Goal: Information Seeking & Learning: Learn about a topic

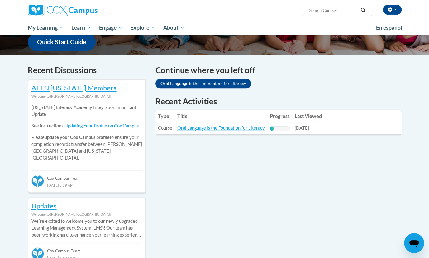
scroll to position [163, 0]
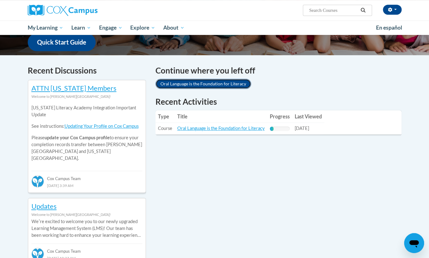
click at [200, 83] on link "Oral Language is the Foundation for Literacy" at bounding box center [203, 84] width 96 height 10
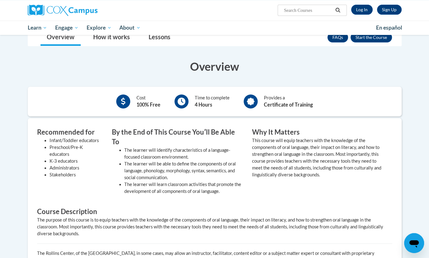
scroll to position [118, 0]
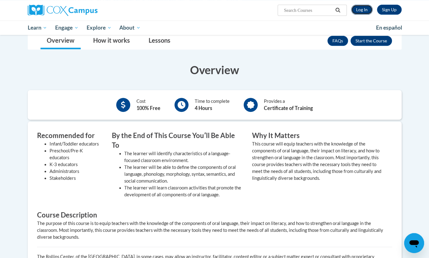
click at [360, 8] on link "Log In" at bounding box center [361, 10] width 21 height 10
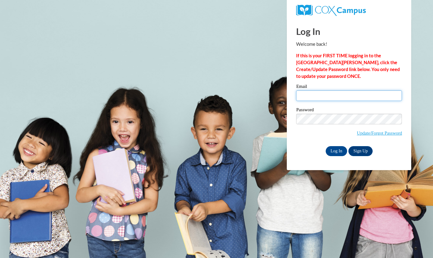
click at [317, 95] on input "Email" at bounding box center [349, 95] width 106 height 11
type input "vandykealise@aasd.k12.wi.us"
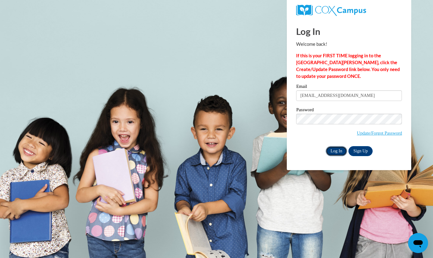
click at [335, 151] on input "Log In" at bounding box center [337, 151] width 22 height 10
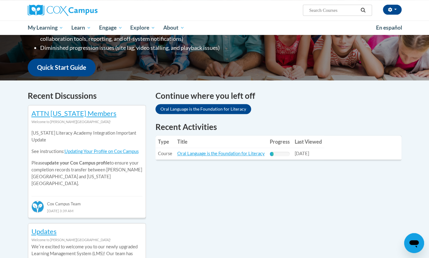
scroll to position [139, 0]
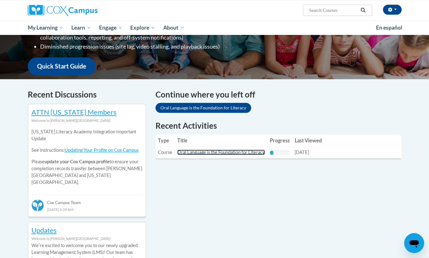
click at [202, 153] on link "Oral Language is the Foundation for Literacy" at bounding box center [220, 151] width 87 height 5
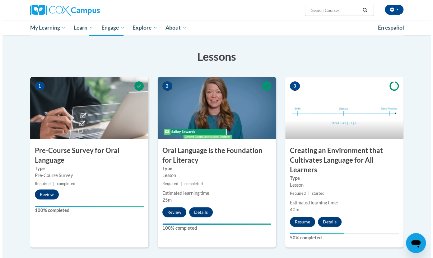
scroll to position [143, 0]
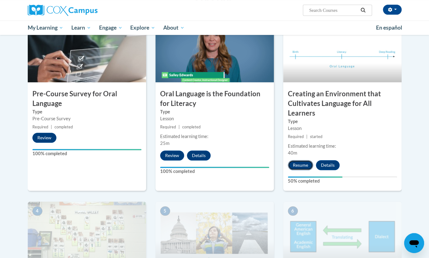
click at [301, 165] on button "Resume" at bounding box center [300, 165] width 25 height 10
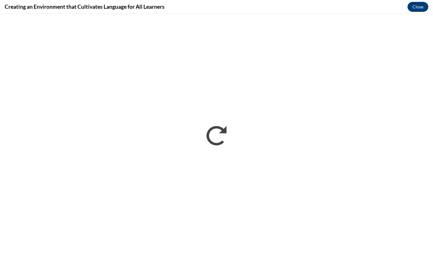
scroll to position [0, 0]
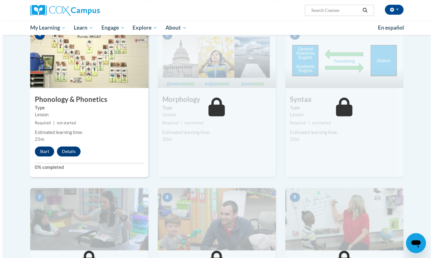
scroll to position [318, 0]
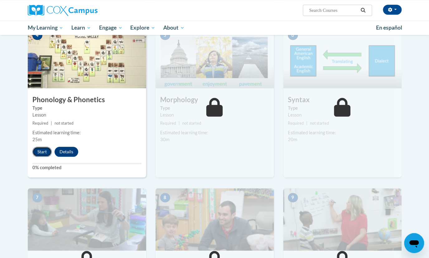
click at [38, 151] on button "Start" at bounding box center [41, 152] width 19 height 10
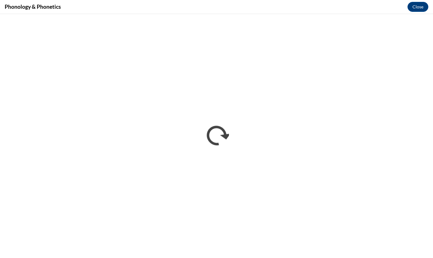
scroll to position [0, 0]
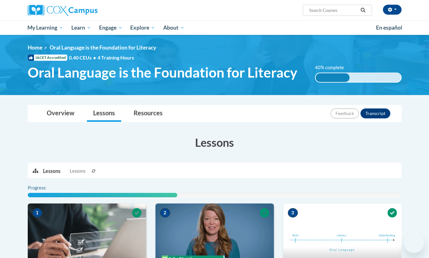
click at [165, 190] on div "Progress:" at bounding box center [215, 190] width 374 height 13
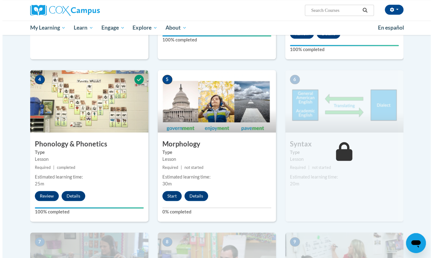
scroll to position [271, 0]
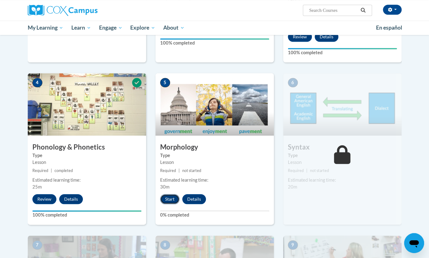
click at [170, 201] on button "Start" at bounding box center [169, 199] width 19 height 10
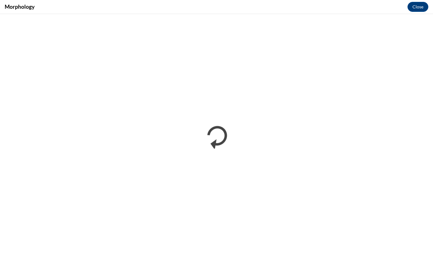
scroll to position [0, 0]
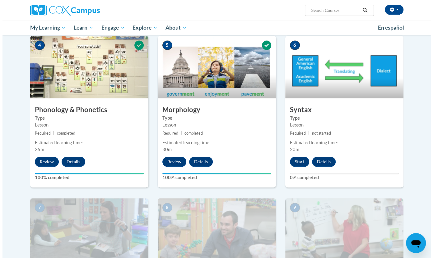
scroll to position [309, 0]
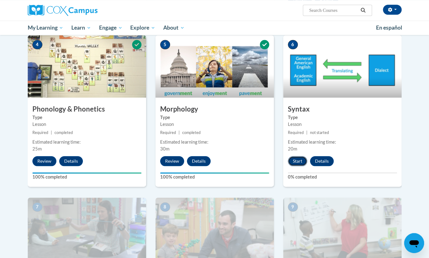
click at [297, 159] on button "Start" at bounding box center [297, 161] width 19 height 10
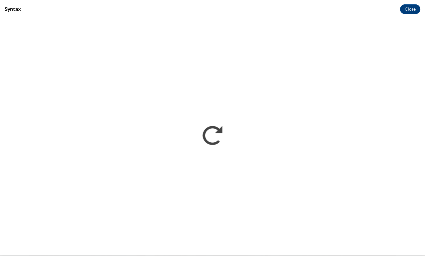
scroll to position [0, 0]
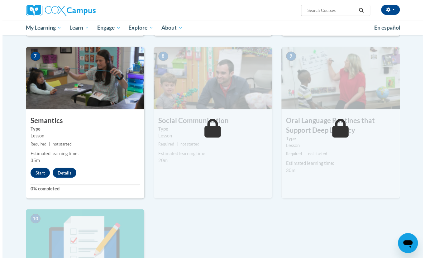
scroll to position [459, 0]
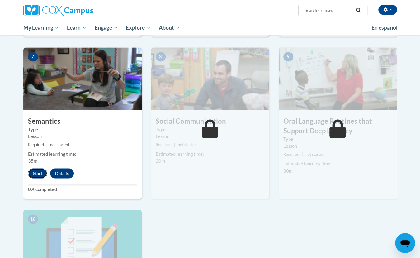
click at [38, 174] on button "Start" at bounding box center [37, 173] width 19 height 10
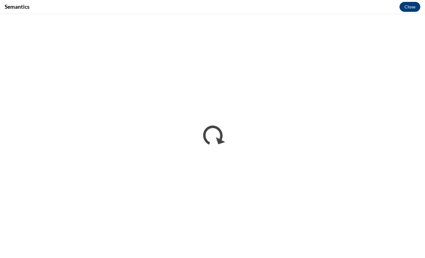
scroll to position [0, 0]
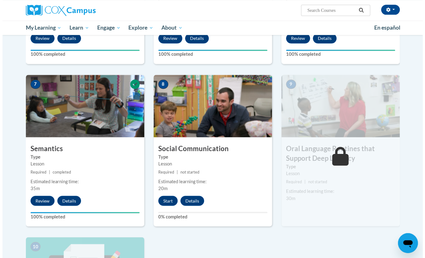
scroll to position [431, 0]
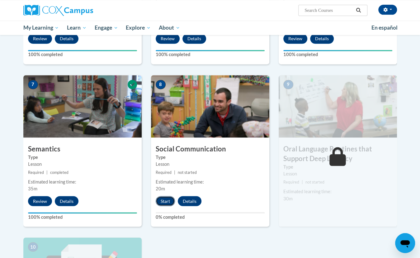
click at [163, 200] on button "Start" at bounding box center [165, 201] width 19 height 10
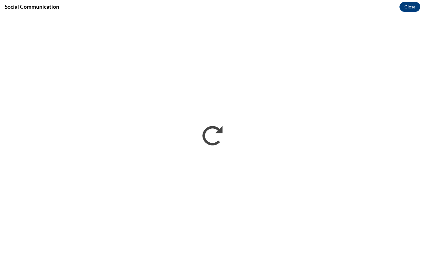
scroll to position [0, 0]
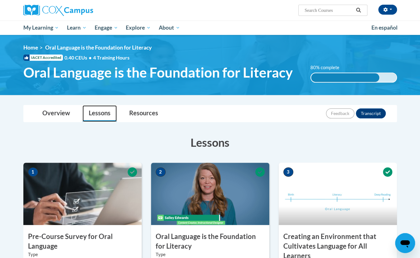
click at [97, 112] on link "Lessons" at bounding box center [99, 113] width 34 height 16
click at [51, 112] on link "Overview" at bounding box center [56, 113] width 40 height 16
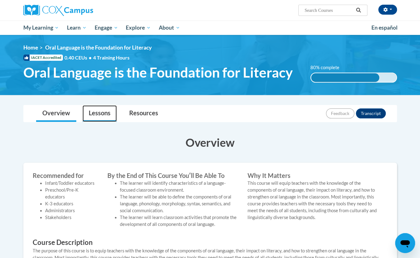
click at [104, 113] on link "Lessons" at bounding box center [99, 113] width 34 height 16
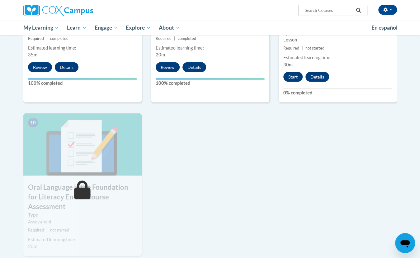
scroll to position [565, 0]
